Goal: Find specific page/section: Find specific page/section

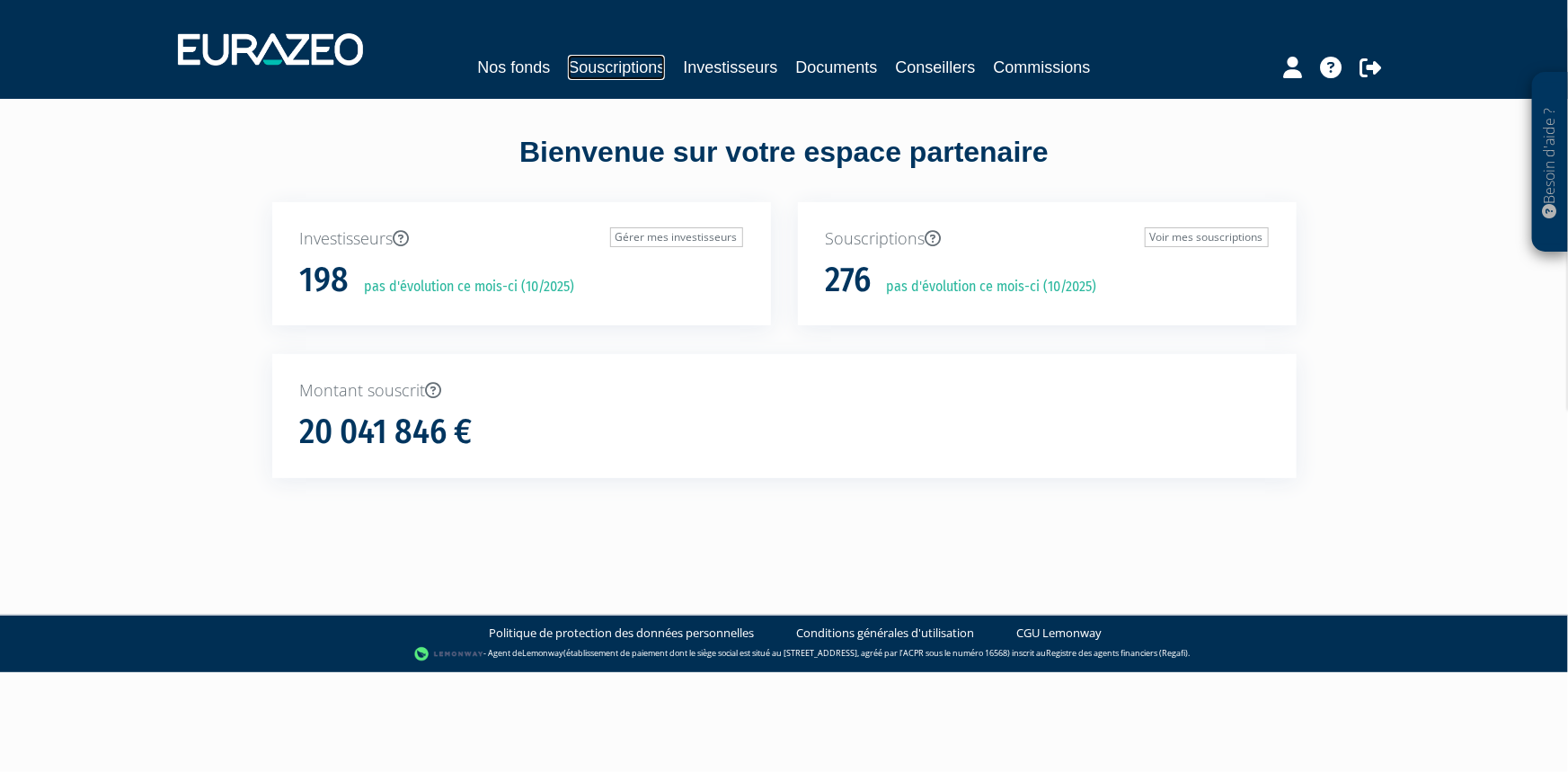
click at [624, 60] on link "Souscriptions" at bounding box center [616, 66] width 97 height 25
click at [719, 63] on link "Investisseurs" at bounding box center [730, 66] width 94 height 25
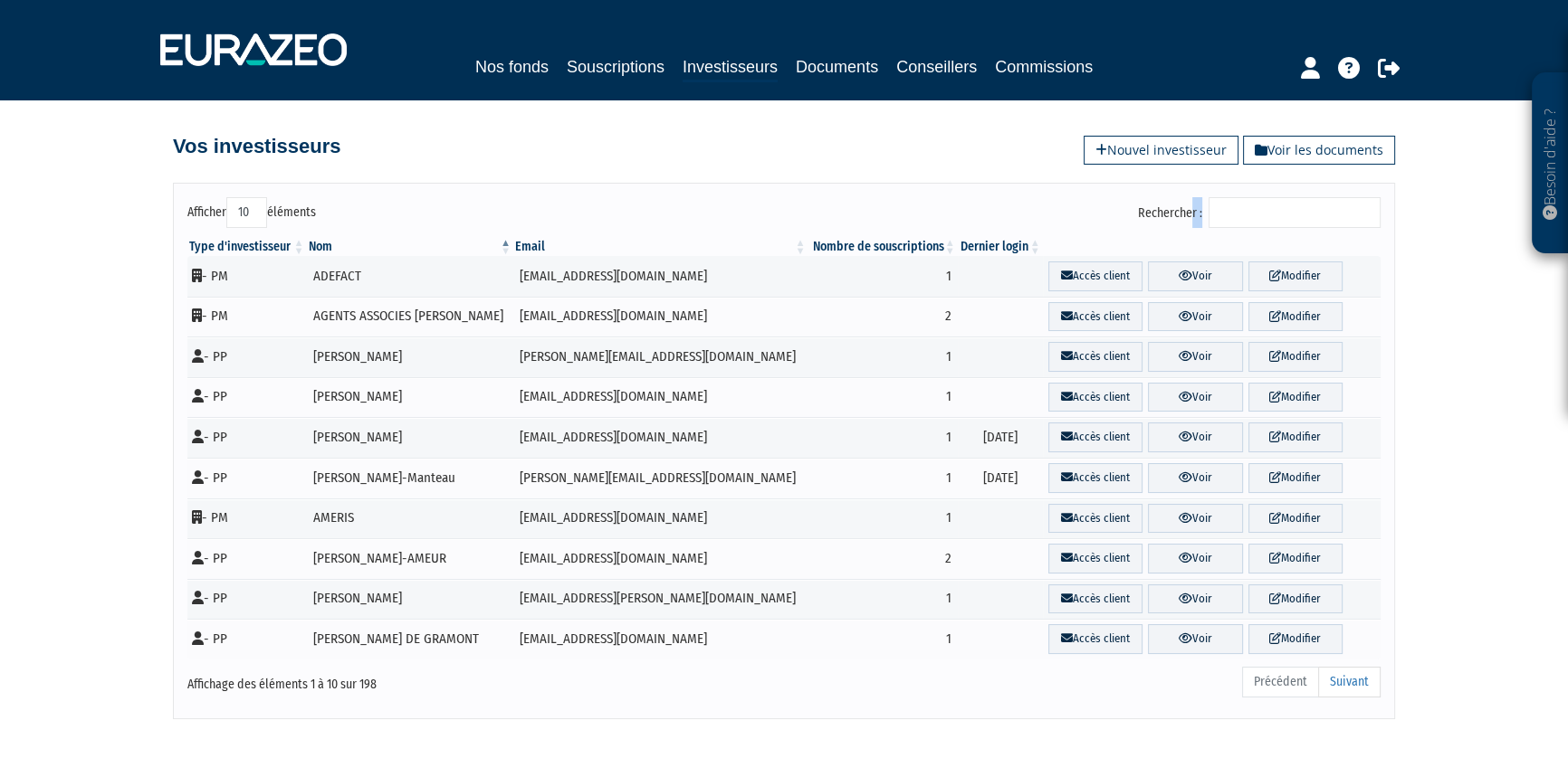
drag, startPoint x: 1222, startPoint y: 222, endPoint x: 1240, endPoint y: 217, distance: 18.7
click at [1235, 219] on label "Rechercher :" at bounding box center [1259, 212] width 242 height 31
click at [1241, 216] on input "Rechercher :" at bounding box center [1294, 212] width 172 height 31
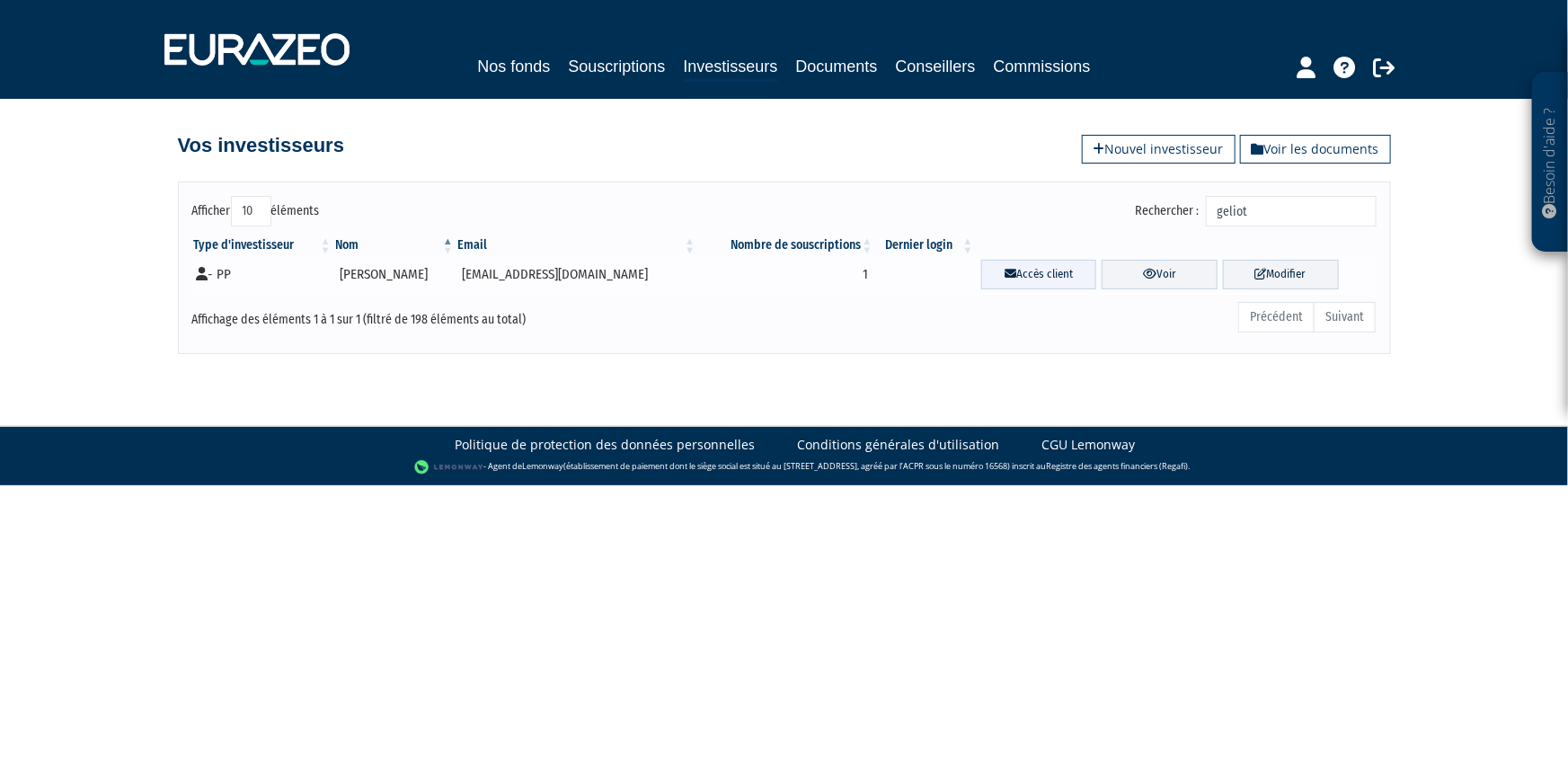
type input "geliot"
click at [1064, 275] on link "Accès client" at bounding box center [1039, 275] width 116 height 30
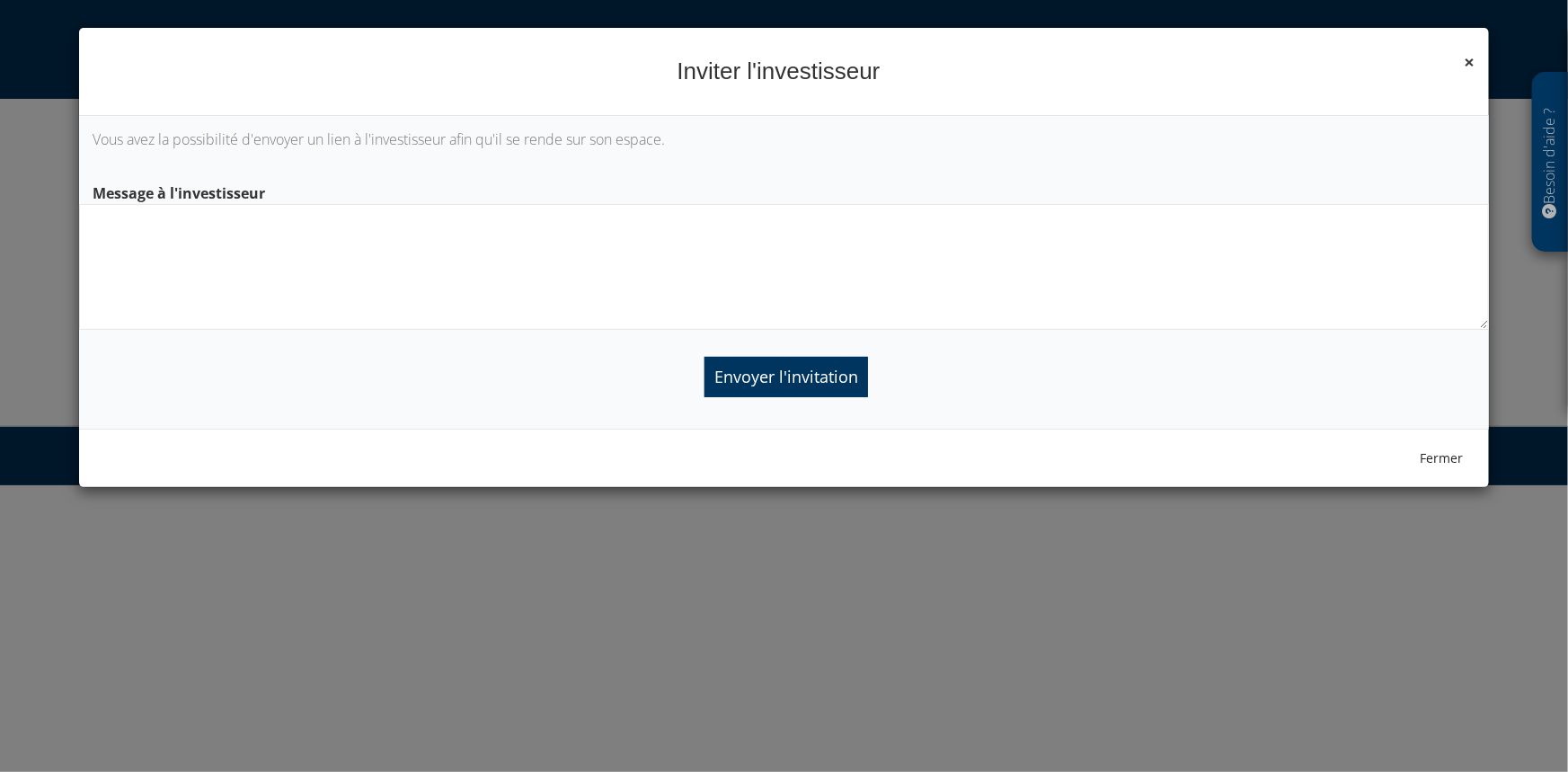
click at [1477, 69] on div "× Fermer Inviter l'investisseur" at bounding box center [784, 71] width 1411 height 88
click at [1471, 63] on span "×" at bounding box center [1470, 61] width 11 height 25
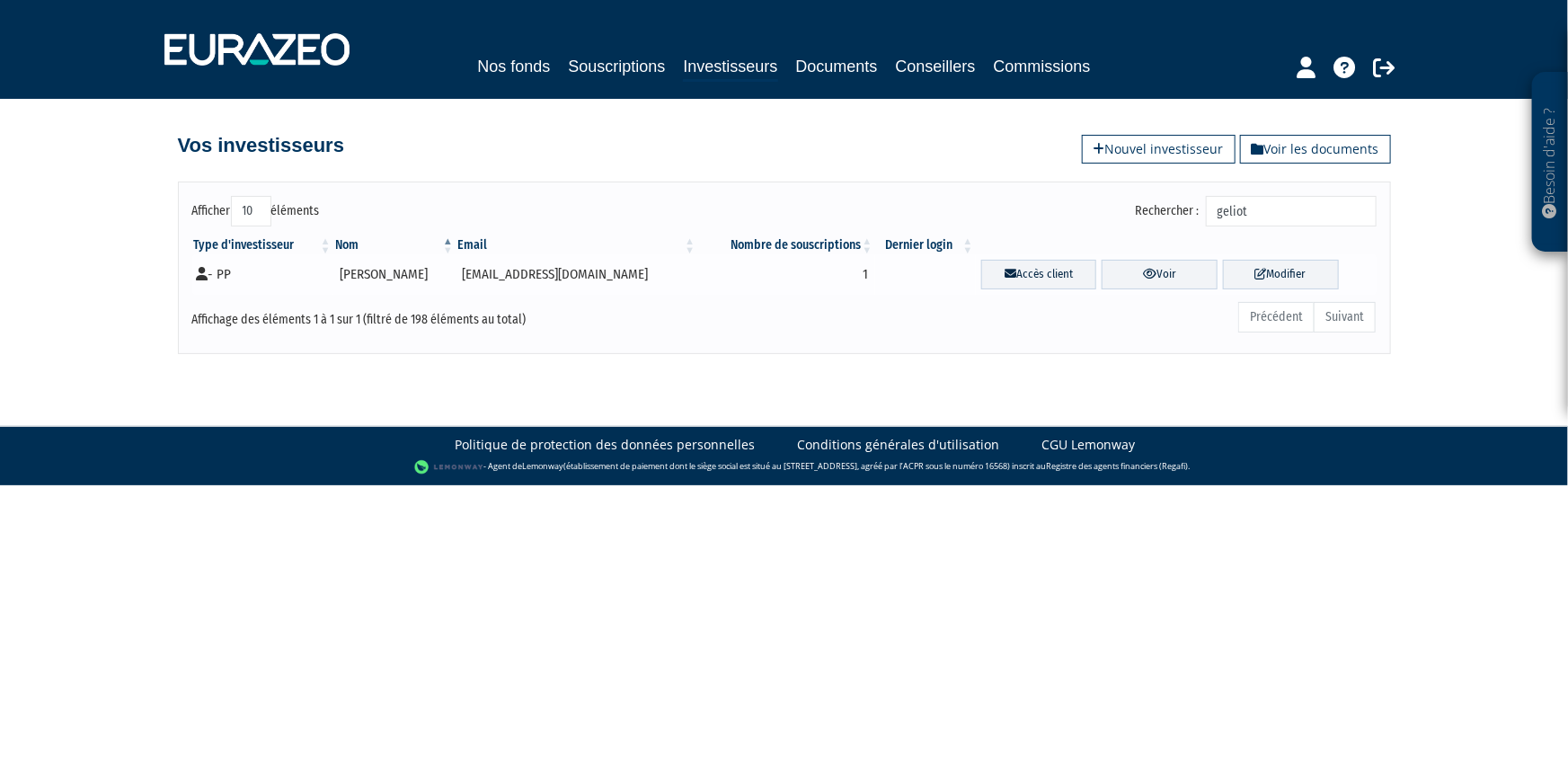
click at [1128, 258] on td "Accès client Voir Modifier" at bounding box center [1176, 275] width 401 height 41
click at [1130, 262] on link "Voir" at bounding box center [1159, 275] width 116 height 30
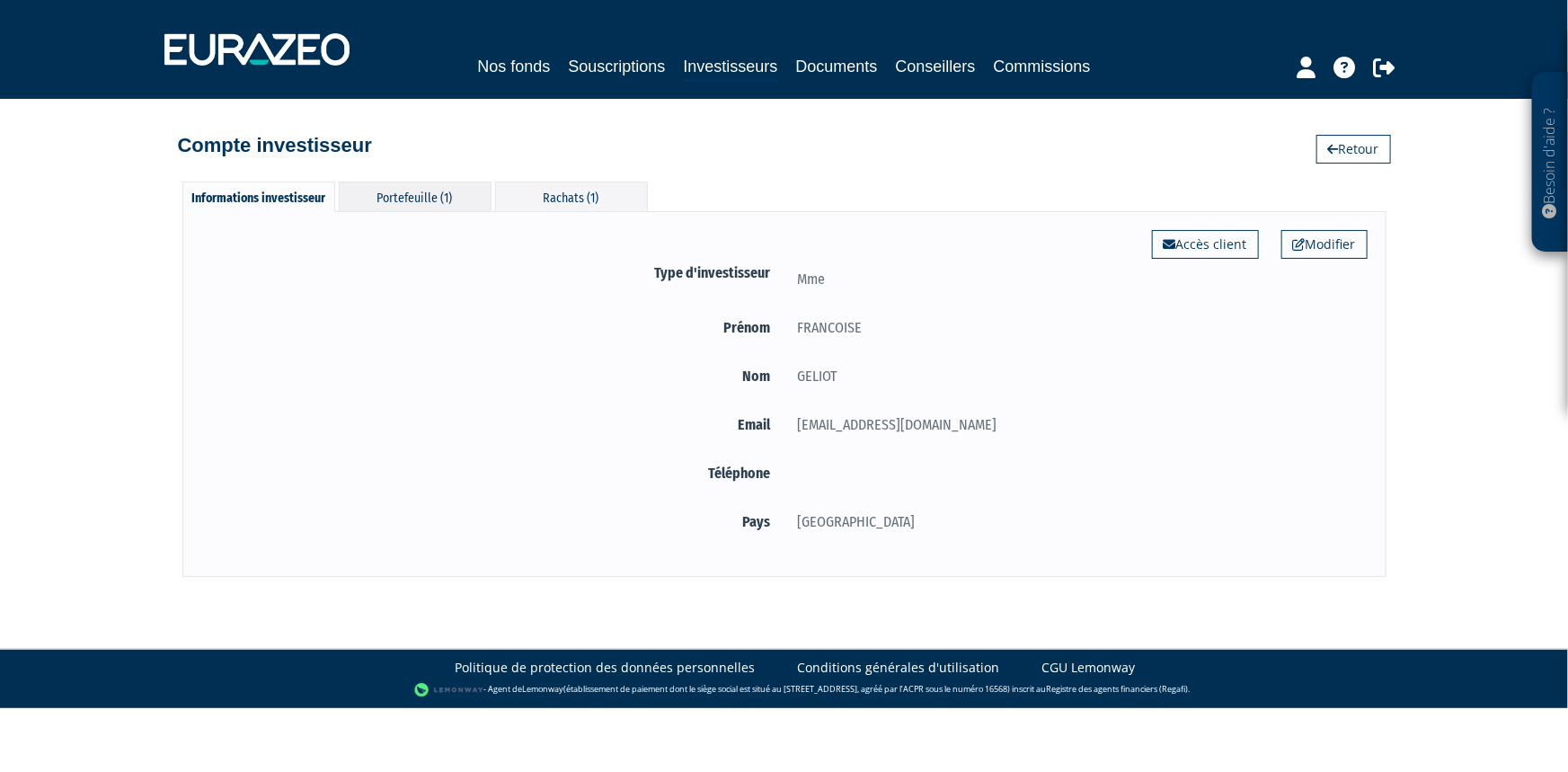
click at [401, 201] on div "Portefeuille (1)" at bounding box center [415, 196] width 153 height 30
